Goal: Check status

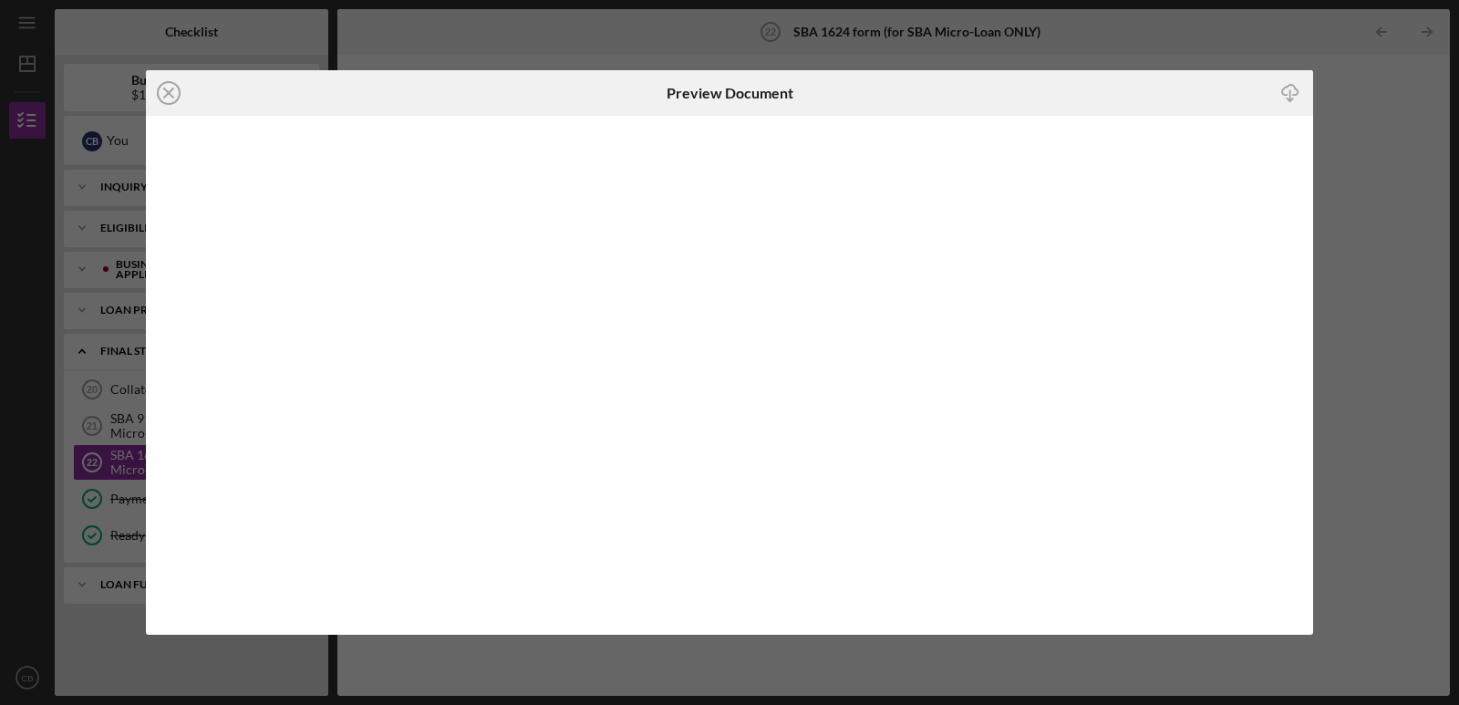
click at [153, 95] on icon "Icon/Close" at bounding box center [169, 93] width 46 height 46
click at [172, 95] on icon "Icon/Close" at bounding box center [169, 93] width 46 height 46
